Goal: Information Seeking & Learning: Understand process/instructions

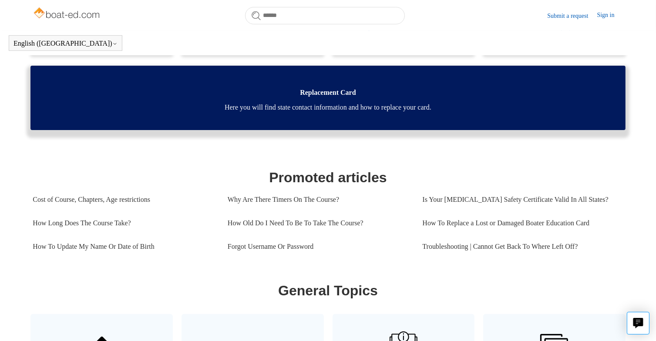
scroll to position [268, 0]
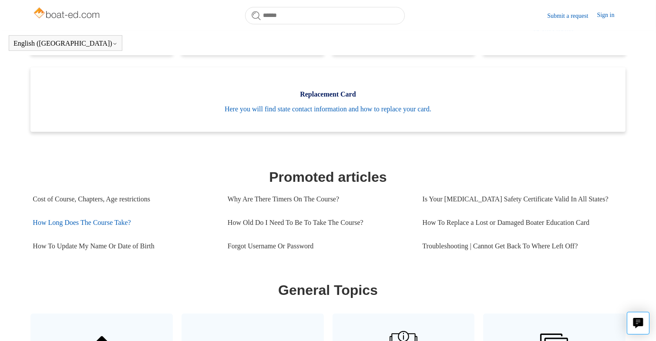
click at [131, 227] on link "How Long Does The Course Take?" at bounding box center [124, 223] width 182 height 24
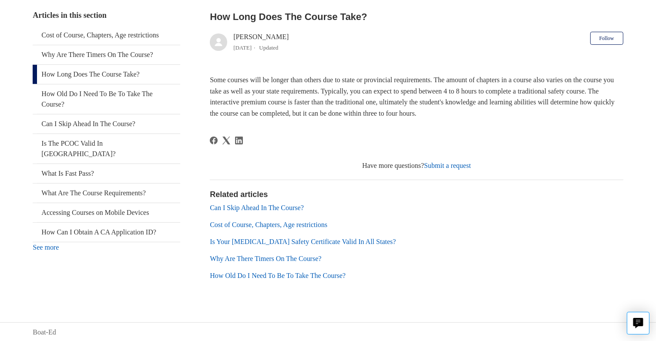
scroll to position [169, 0]
click at [252, 256] on link "Why Are There Timers On The Course?" at bounding box center [265, 258] width 111 height 7
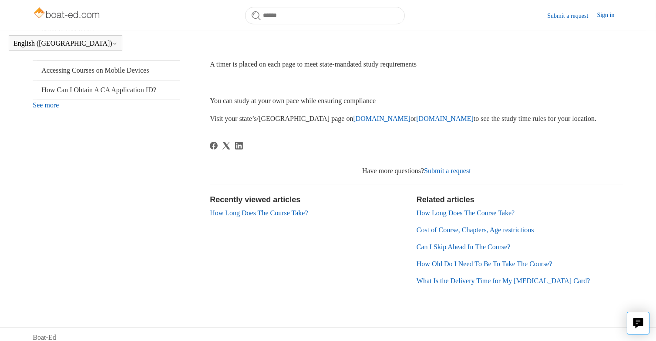
scroll to position [292, 0]
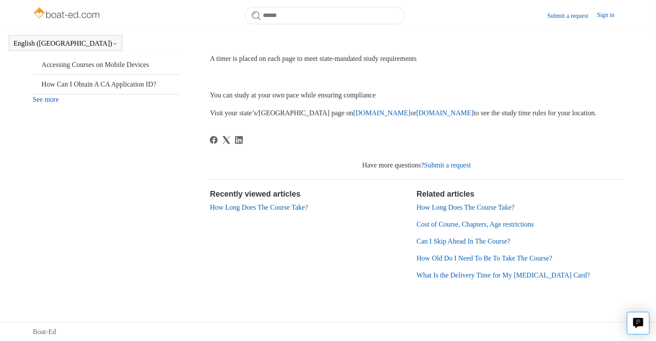
click at [435, 210] on link "How Long Does The Course Take?" at bounding box center [466, 207] width 98 height 7
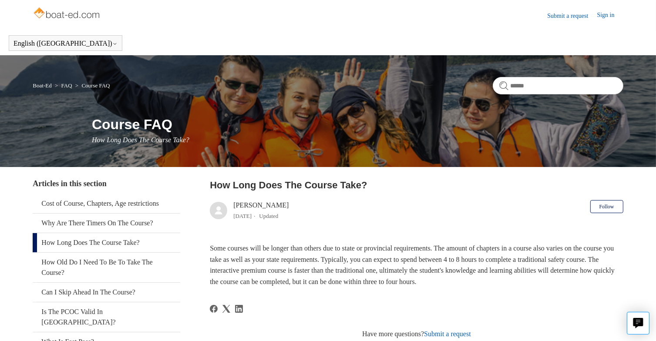
click at [603, 13] on link "Sign in" at bounding box center [610, 15] width 26 height 10
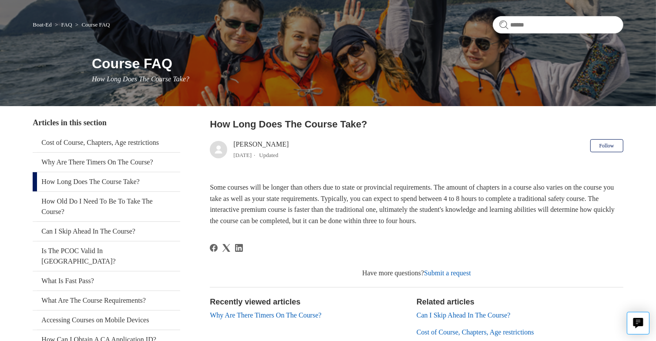
scroll to position [61, 0]
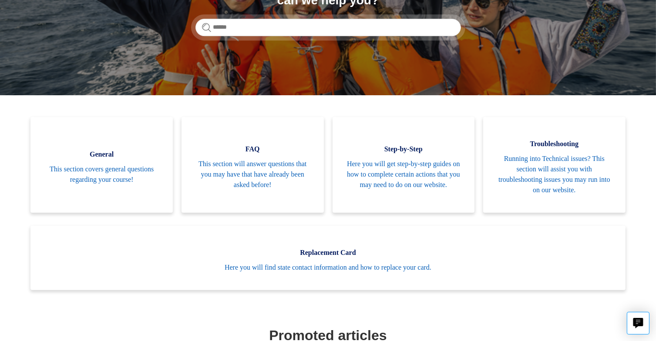
scroll to position [136, 0]
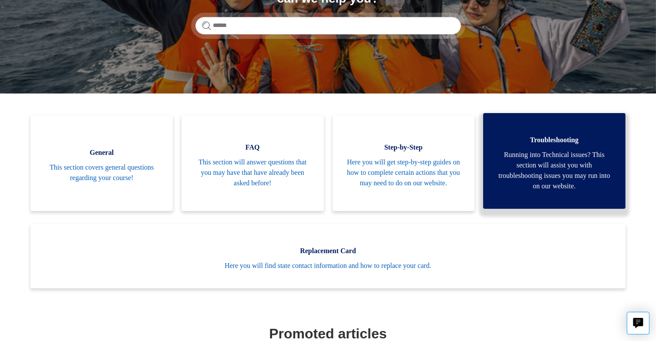
click at [521, 166] on span "Running into Technical issues? This section will assist you with troubleshootin…" at bounding box center [554, 171] width 116 height 42
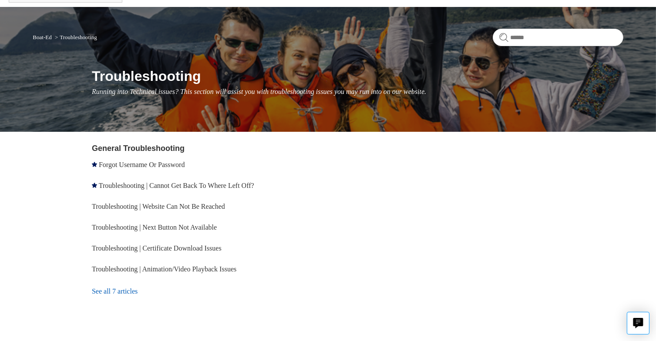
scroll to position [49, 0]
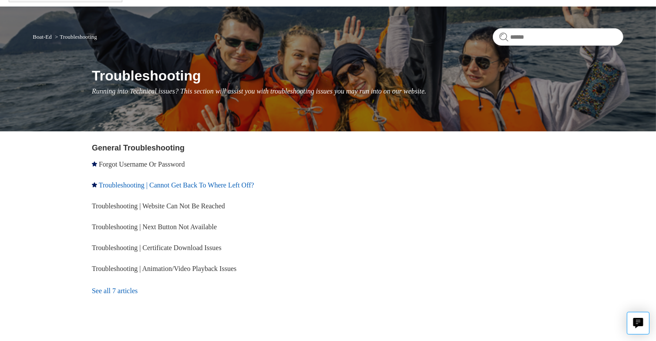
click at [229, 184] on link "Troubleshooting | Cannot Get Back To Where Left Off?" at bounding box center [176, 185] width 155 height 7
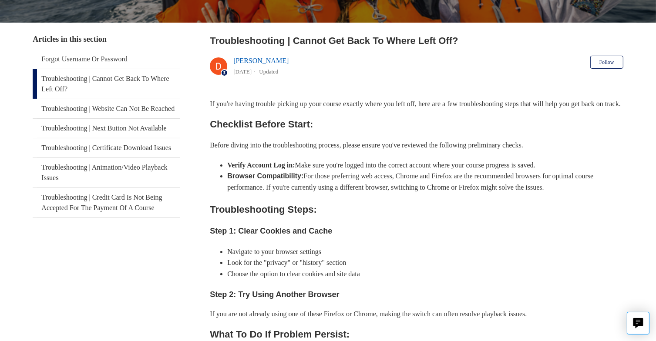
scroll to position [144, 0]
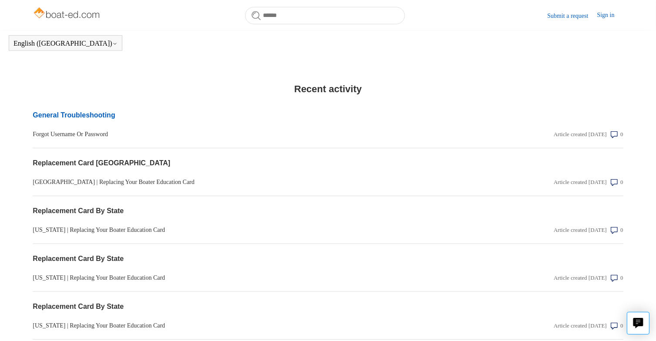
scroll to position [665, 0]
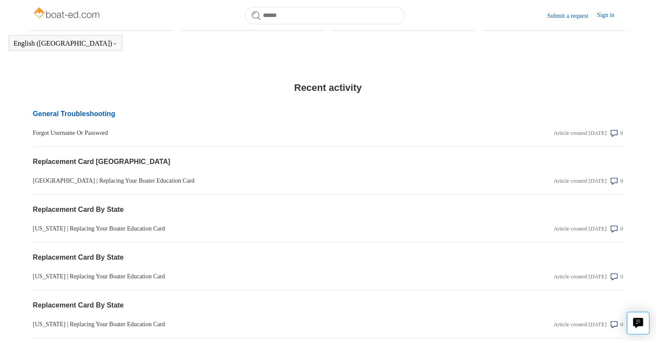
click at [96, 109] on link "General Troubleshooting" at bounding box center [239, 114] width 413 height 10
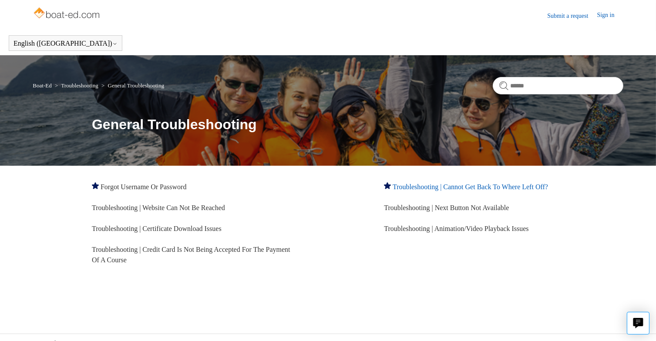
click at [474, 187] on link "Troubleshooting | Cannot Get Back To Where Left Off?" at bounding box center [470, 186] width 155 height 7
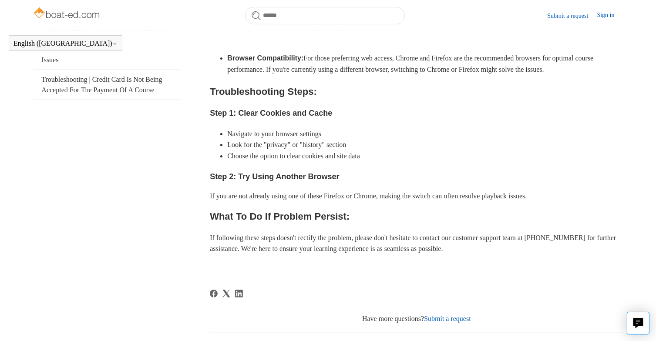
scroll to position [240, 0]
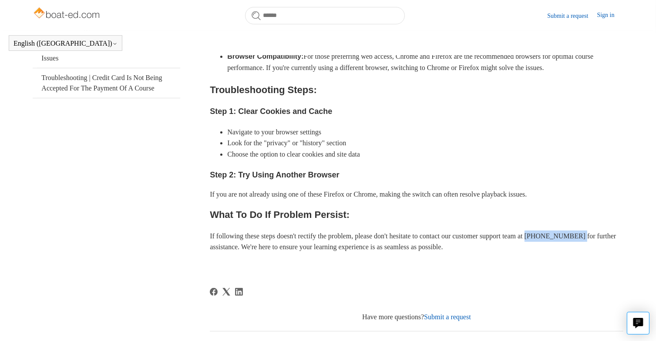
drag, startPoint x: 609, startPoint y: 245, endPoint x: 558, endPoint y: 248, distance: 51.9
click at [558, 248] on p "If following these steps doesn't rectify the problem, please don't hesitate to …" at bounding box center [416, 242] width 413 height 22
copy p "[PHONE_NUMBER]"
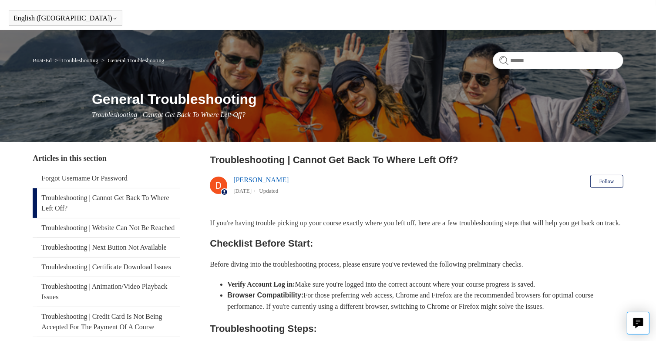
scroll to position [0, 0]
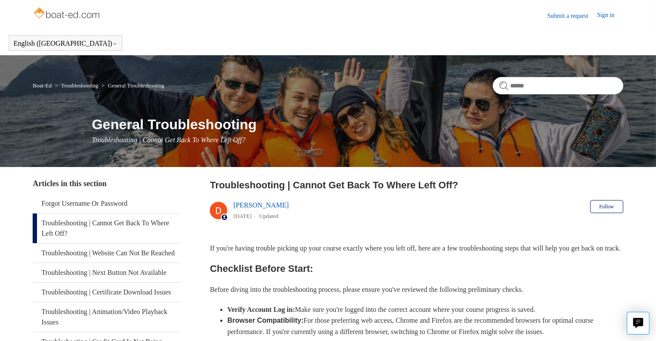
click at [603, 15] on link "Sign in" at bounding box center [610, 15] width 26 height 10
